Goal: Use online tool/utility: Use online tool/utility

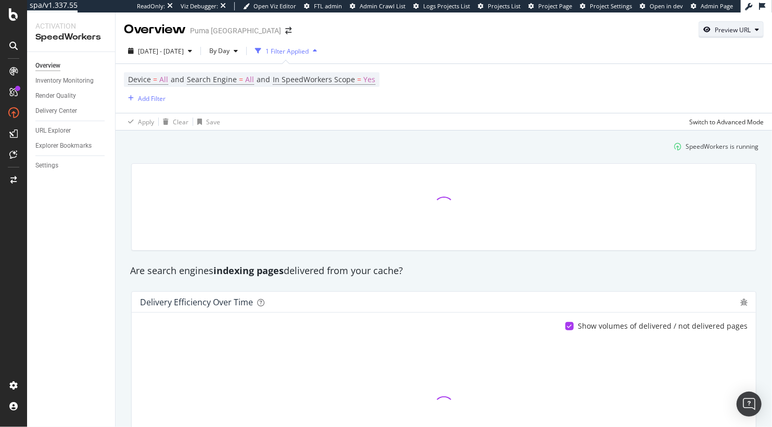
click at [748, 33] on div "Preview URL" at bounding box center [733, 30] width 36 height 9
click at [699, 74] on input "url" at bounding box center [700, 78] width 114 height 18
paste input "[URL][DOMAIN_NAME]"
type input "[URL][DOMAIN_NAME]"
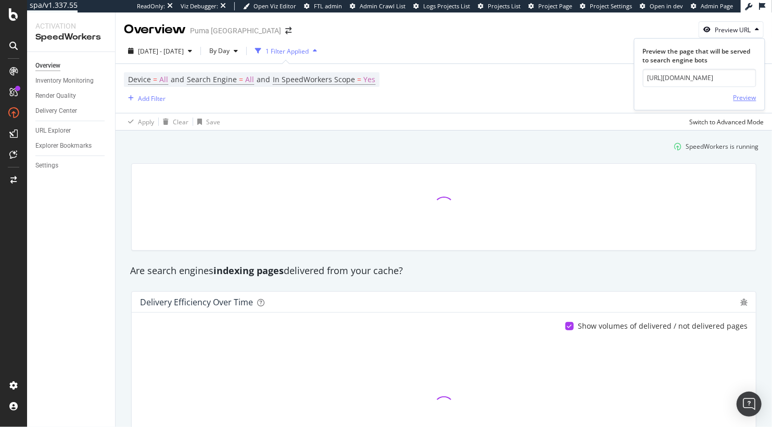
click at [744, 101] on div "Preview" at bounding box center [745, 97] width 23 height 9
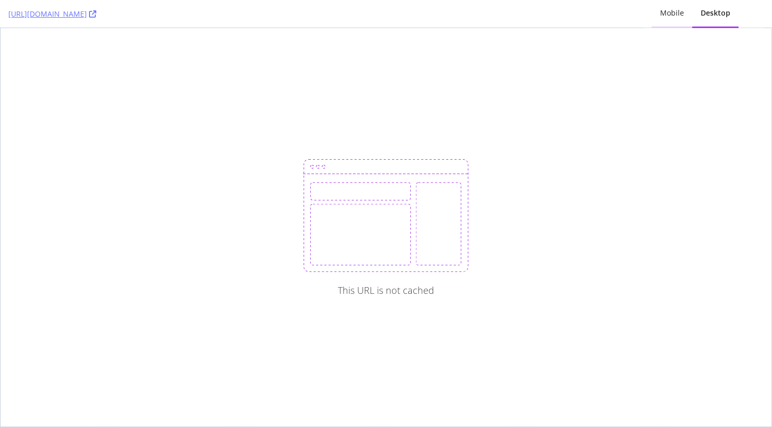
click at [660, 18] on div "Mobile" at bounding box center [672, 13] width 41 height 29
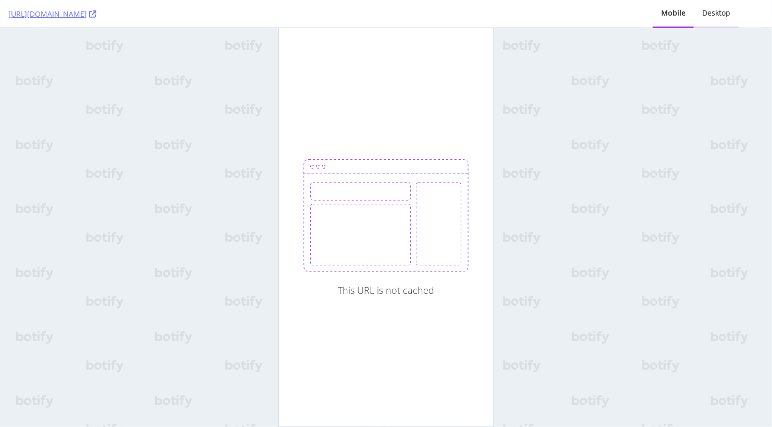
click at [714, 15] on div "Desktop" at bounding box center [716, 13] width 28 height 10
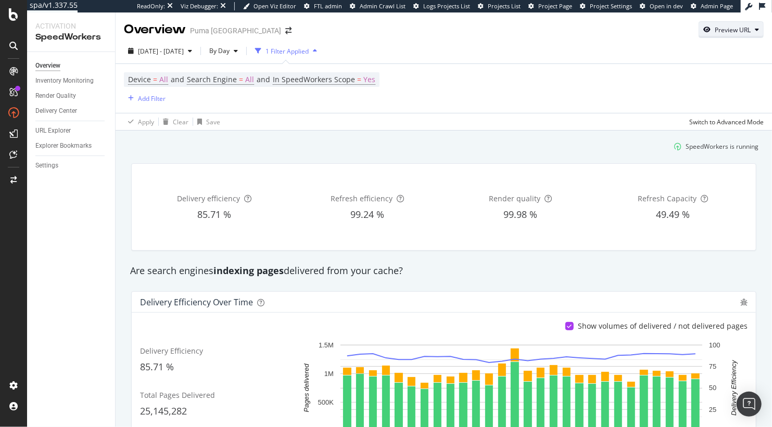
click at [723, 28] on div "Preview URL" at bounding box center [733, 30] width 36 height 9
click at [680, 75] on input "url" at bounding box center [700, 78] width 114 height 18
paste input "[URL][DOMAIN_NAME][PERSON_NAME]"
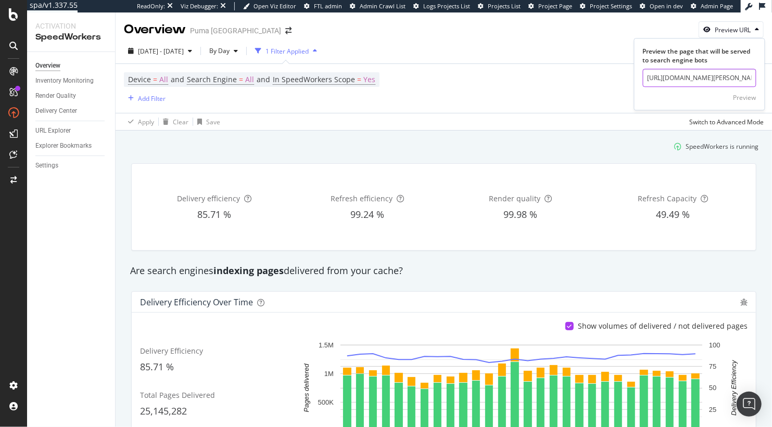
scroll to position [0, 163]
type input "[URL][DOMAIN_NAME][PERSON_NAME]"
click at [752, 105] on div "Preview" at bounding box center [745, 98] width 23 height 16
click at [725, 39] on div "[DATE] - [DATE] By Day 1 Filter Applied Device = All and Search Engine = All an…" at bounding box center [444, 85] width 657 height 92
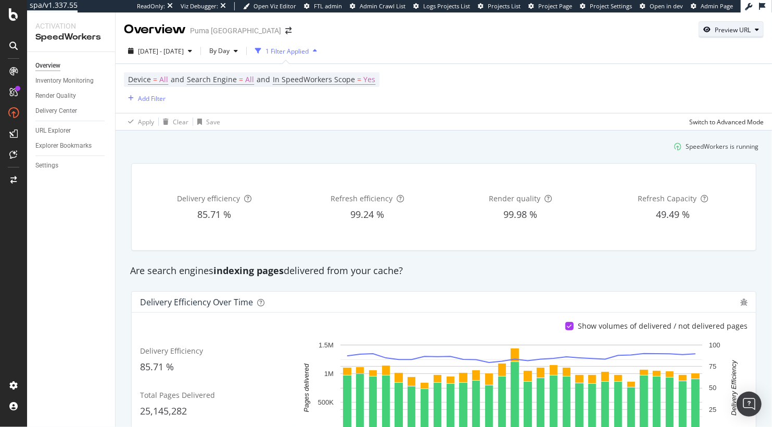
click at [727, 30] on div "Preview URL" at bounding box center [733, 30] width 36 height 9
click at [702, 72] on input "url" at bounding box center [700, 78] width 114 height 18
paste input "[URL][DOMAIN_NAME]"
type input "[URL][DOMAIN_NAME]"
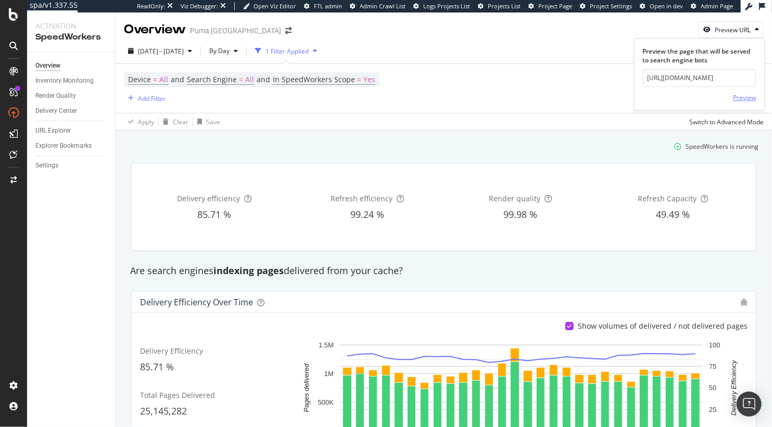
click at [748, 98] on div "Preview" at bounding box center [745, 97] width 23 height 9
